Goal: Information Seeking & Learning: Understand process/instructions

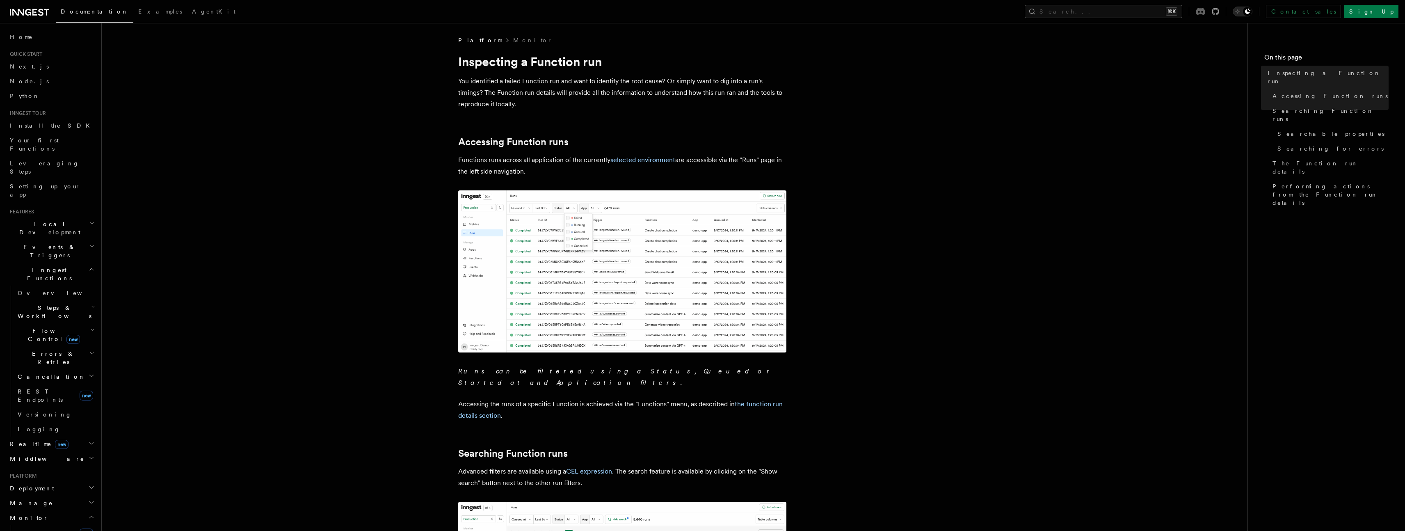
click at [1205, 10] on icon at bounding box center [1200, 11] width 9 height 7
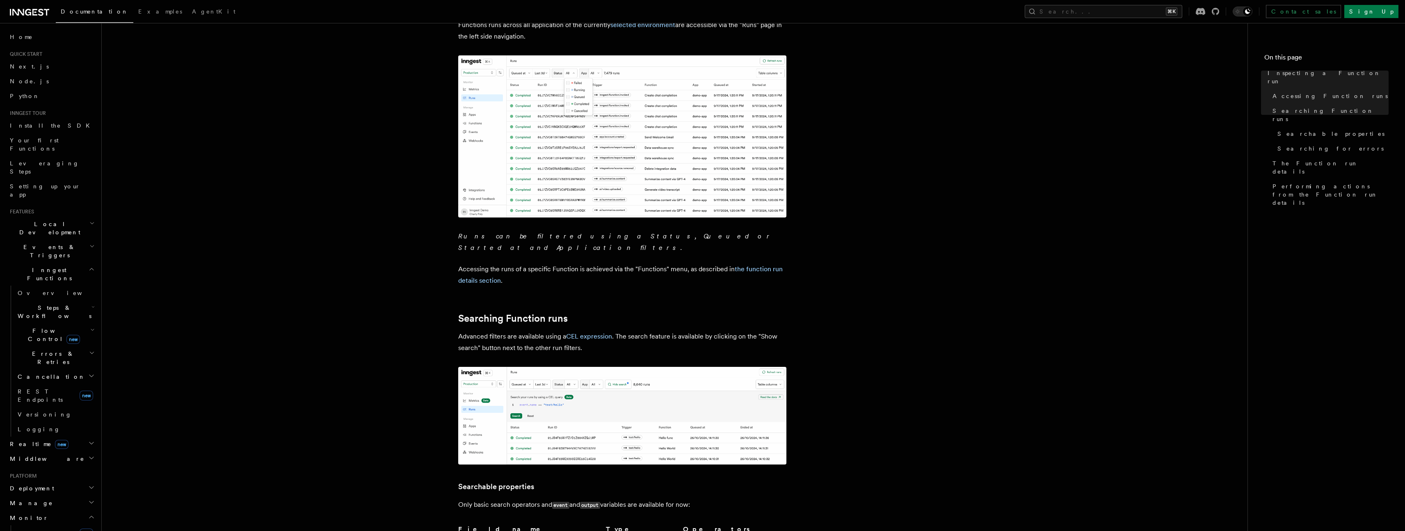
scroll to position [187, 0]
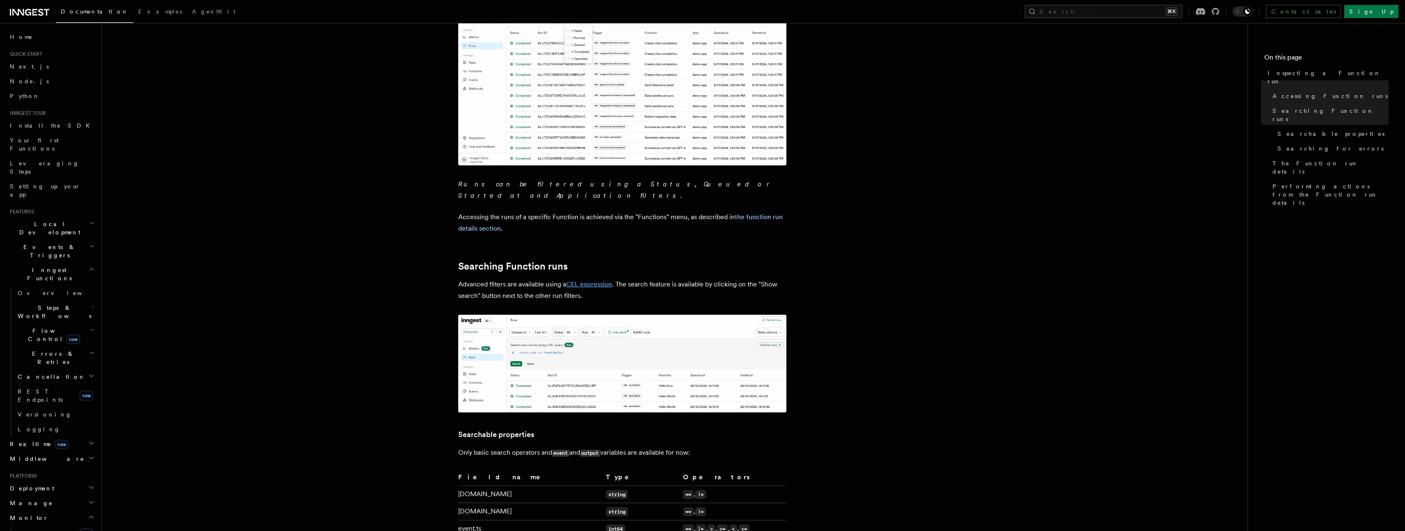
click at [590, 280] on link "CEL expression" at bounding box center [589, 284] width 46 height 8
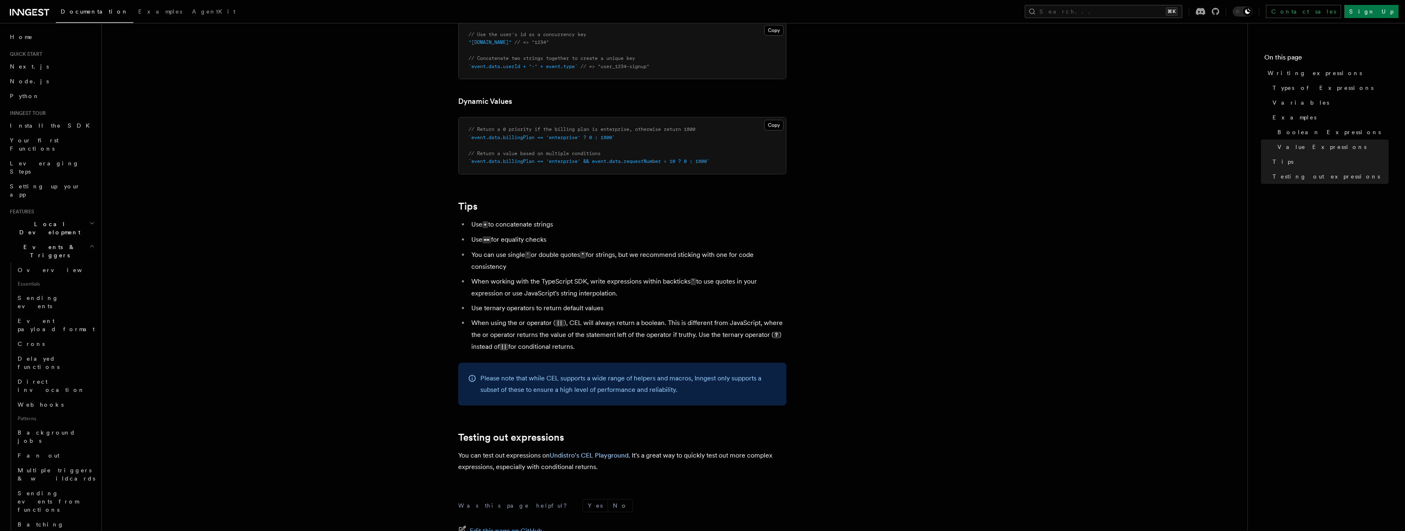
scroll to position [762, 0]
